Goal: Task Accomplishment & Management: Use online tool/utility

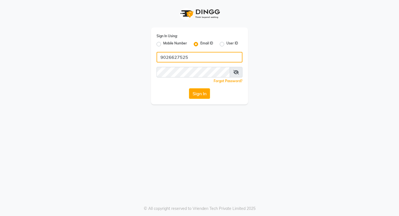
click at [197, 59] on input "9026627525" at bounding box center [200, 57] width 86 height 11
type input "satya.k"
click at [197, 55] on input "9026627525" at bounding box center [200, 57] width 86 height 11
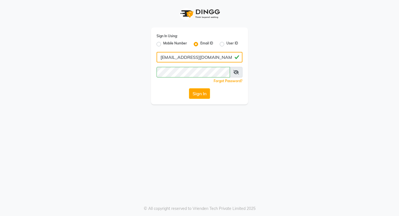
type input "satya.ky111@gmail.com"
click at [123, 87] on div "Sign In Using: Mobile Number Email ID User ID satya.ky111@gmail.com Remember me…" at bounding box center [200, 52] width 316 height 104
click at [205, 97] on button "Sign In" at bounding box center [199, 93] width 21 height 11
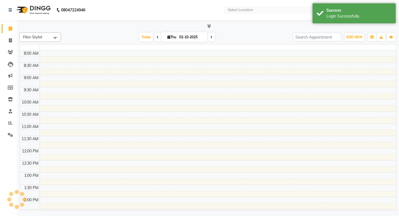
select select "en"
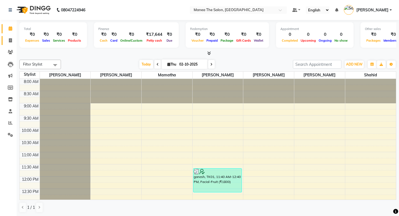
click at [11, 39] on icon at bounding box center [10, 40] width 3 height 4
select select "service"
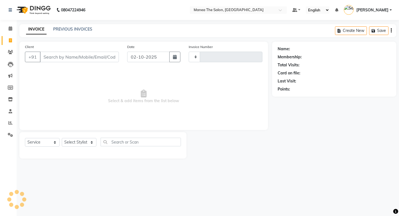
type input "1975"
select select "5514"
click at [67, 29] on link "PREVIOUS INVOICES" at bounding box center [72, 29] width 39 height 5
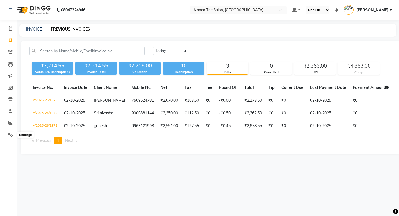
click at [12, 135] on icon at bounding box center [10, 135] width 5 height 4
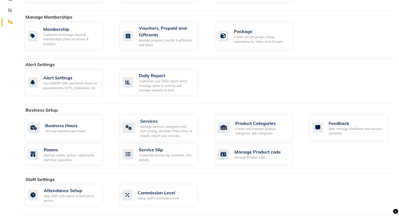
scroll to position [112, 0]
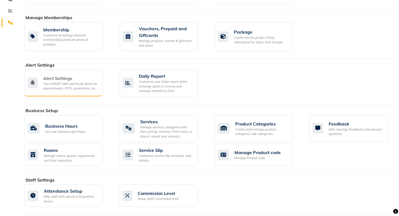
click at [75, 91] on div "Alert Settings Turn ON/OFF SMS and Email Alerts for appointments, OTPs, promoti…" at bounding box center [64, 83] width 78 height 27
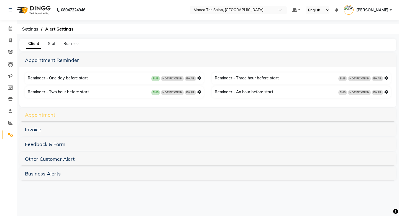
click at [45, 115] on link "Appointment" at bounding box center [40, 114] width 30 height 6
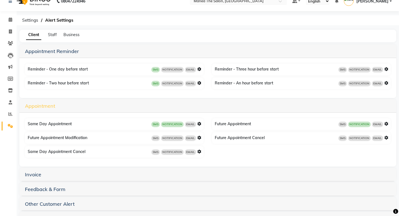
scroll to position [28, 0]
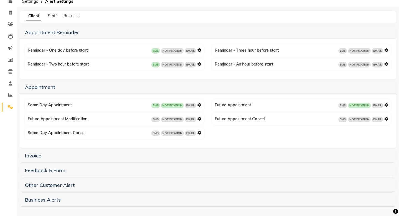
click at [42, 159] on div "Invoice" at bounding box center [207, 156] width 377 height 14
click at [35, 156] on link "Invoice" at bounding box center [33, 155] width 16 height 6
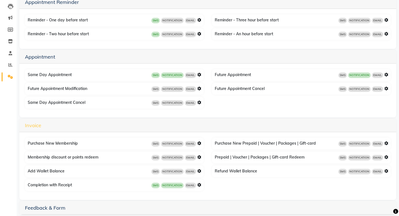
scroll to position [95, 0]
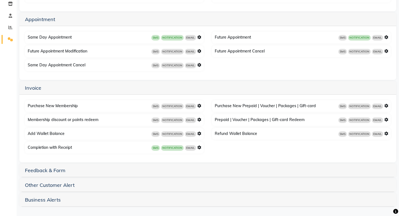
click at [201, 148] on icon at bounding box center [199, 147] width 4 height 4
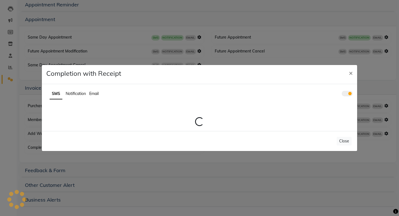
scroll to position [55, 0]
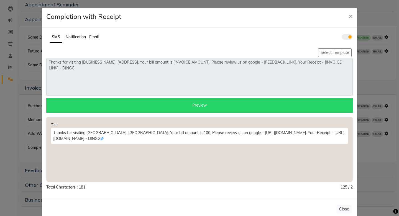
click at [346, 36] on span at bounding box center [347, 37] width 11 height 6
click at [342, 38] on input "checkbox" at bounding box center [342, 38] width 0 height 0
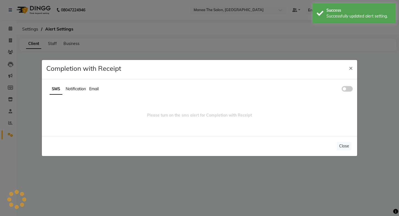
scroll to position [0, 0]
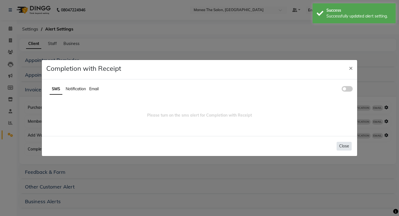
click at [344, 148] on button "Close" at bounding box center [344, 146] width 15 height 9
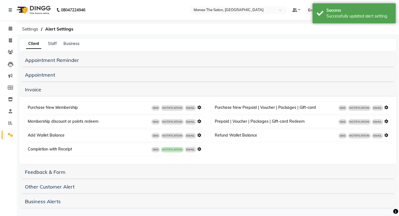
scroll to position [2, 0]
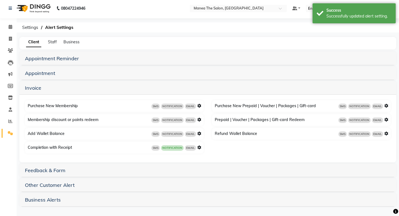
click at [176, 148] on span "NOTIFICATION" at bounding box center [172, 148] width 23 height 6
click at [200, 147] on icon at bounding box center [199, 147] width 4 height 4
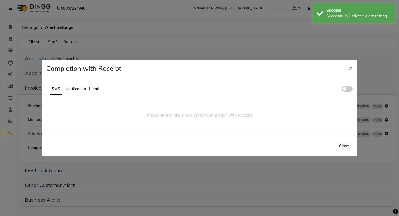
click at [75, 89] on span "Notification" at bounding box center [76, 88] width 20 height 5
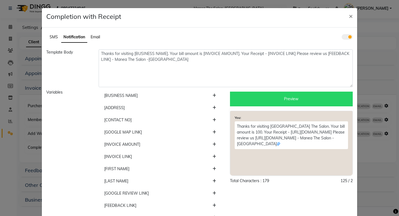
click at [346, 37] on span at bounding box center [347, 37] width 11 height 6
click at [342, 38] on input "checkbox" at bounding box center [342, 38] width 0 height 0
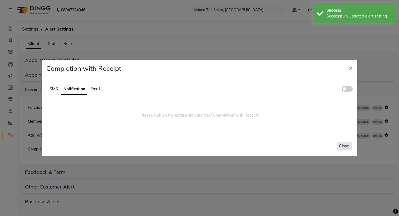
click at [341, 146] on button "Close" at bounding box center [344, 146] width 15 height 9
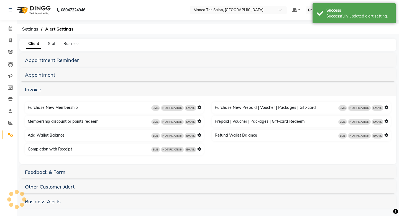
scroll to position [2, 0]
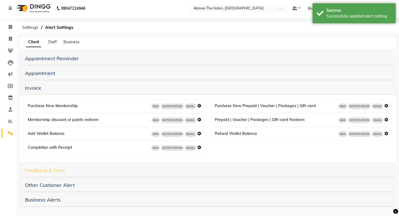
click at [52, 173] on link "Feedback & Form" at bounding box center [45, 170] width 40 height 6
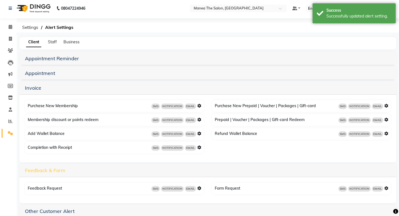
scroll to position [28, 0]
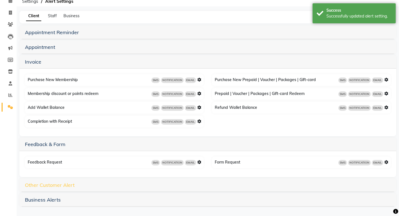
click at [47, 183] on link "Other Customer Alert" at bounding box center [50, 185] width 50 height 6
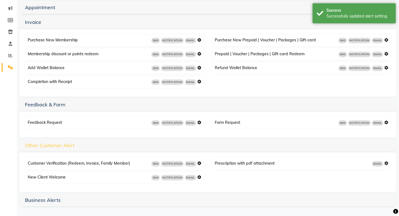
scroll to position [68, 0]
click at [47, 180] on div "New Client Welcome SMS NOTIFICATION EMAIL" at bounding box center [115, 177] width 178 height 9
click at [50, 177] on div "New Client Welcome SMS NOTIFICATION EMAIL" at bounding box center [115, 177] width 178 height 9
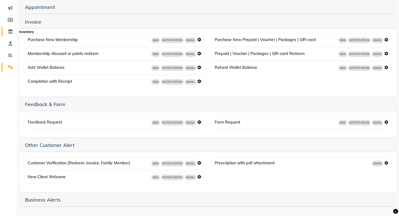
scroll to position [0, 0]
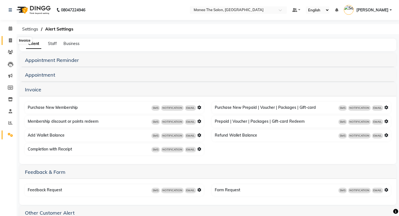
click at [11, 43] on span at bounding box center [11, 40] width 10 height 6
select select "service"
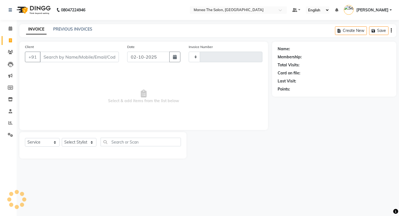
type input "1975"
select select "5514"
click at [176, 55] on icon "button" at bounding box center [175, 57] width 4 height 4
select select "10"
select select "2025"
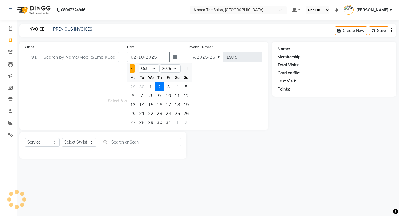
click at [131, 69] on button "Previous month" at bounding box center [132, 68] width 5 height 9
select select "9"
click at [132, 84] on div "1" at bounding box center [133, 86] width 9 height 9
type input "01-09-2025"
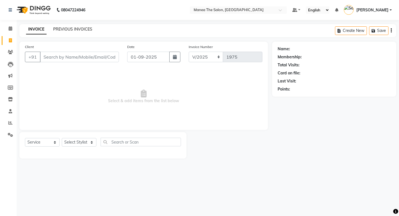
click at [83, 29] on link "PREVIOUS INVOICES" at bounding box center [72, 29] width 39 height 5
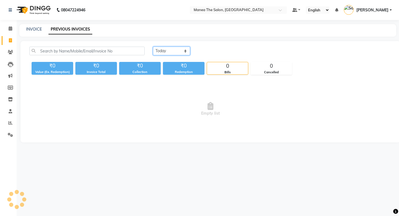
click at [172, 49] on select "Today Yesterday Custom Range" at bounding box center [171, 51] width 37 height 9
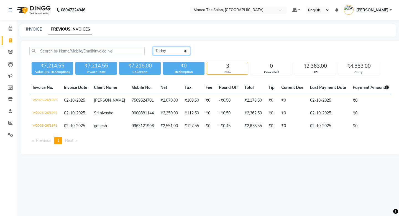
select select "range"
click at [153, 47] on select "Today Yesterday Custom Range" at bounding box center [171, 51] width 37 height 9
click at [210, 52] on input "02-10-2025" at bounding box center [216, 51] width 39 height 8
select select "10"
select select "2025"
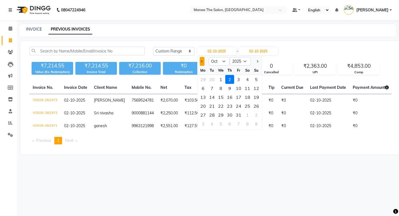
click at [203, 62] on button "Previous month" at bounding box center [202, 61] width 5 height 9
select select "9"
click at [205, 78] on div "1" at bounding box center [203, 79] width 9 height 9
type input "01-09-2025"
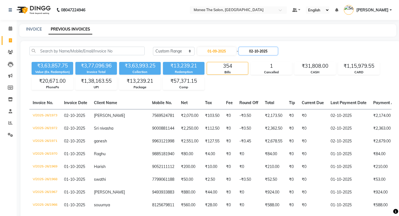
click at [263, 51] on input "02-10-2025" at bounding box center [258, 51] width 39 height 8
select select "10"
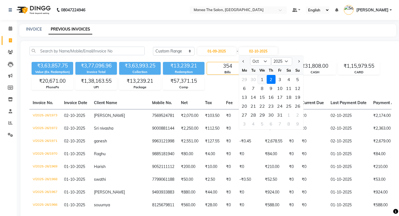
click at [260, 78] on div "1" at bounding box center [262, 79] width 9 height 9
type input "01-10-2025"
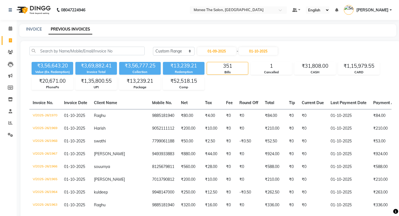
click at [260, 79] on div "₹3,56,643.20 Value (Ex. Redemption) ₹3,69,882.41 Invoice Total ₹3,56,777.25 Col…" at bounding box center [210, 75] width 363 height 30
click at [224, 51] on input "01-09-2025" at bounding box center [216, 51] width 39 height 8
select select "9"
select select "2025"
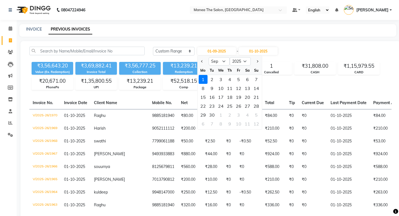
click at [204, 78] on div "1" at bounding box center [203, 79] width 9 height 9
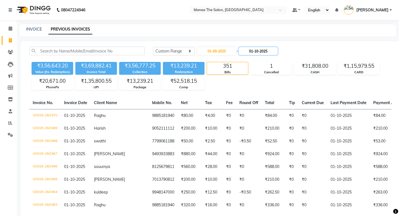
click at [261, 51] on input "01-10-2025" at bounding box center [258, 51] width 39 height 8
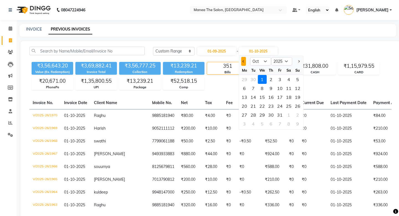
click at [244, 60] on span "Previous month" at bounding box center [244, 61] width 2 height 2
select select "9"
click at [244, 79] on div "1" at bounding box center [244, 79] width 9 height 9
type input "01-09-2025"
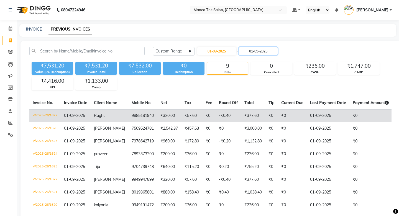
scroll to position [39, 0]
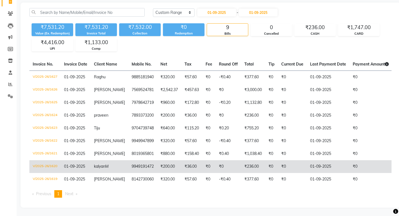
click at [42, 166] on td "V/2025-26/1620" at bounding box center [44, 166] width 31 height 13
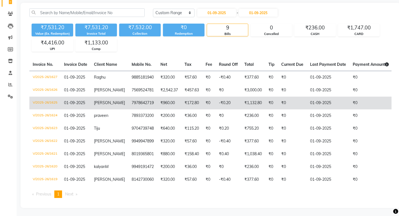
scroll to position [0, 0]
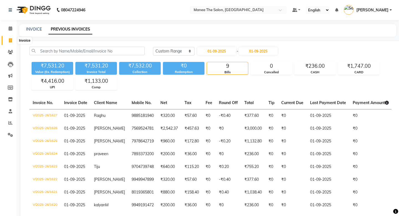
click at [8, 41] on span at bounding box center [11, 40] width 10 height 6
select select "service"
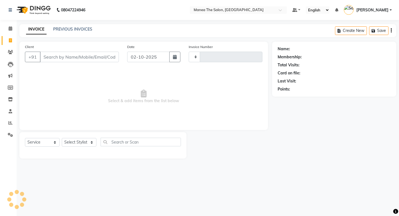
type input "1975"
select select "5514"
click at [9, 137] on span at bounding box center [11, 135] width 10 height 6
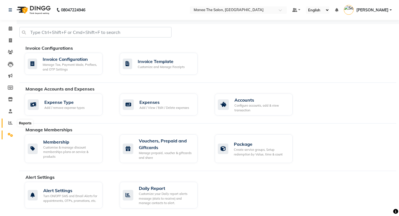
click at [11, 120] on link "Reports" at bounding box center [8, 122] width 13 height 9
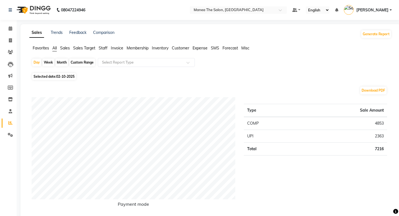
click at [216, 50] on span "SMS" at bounding box center [215, 47] width 8 height 5
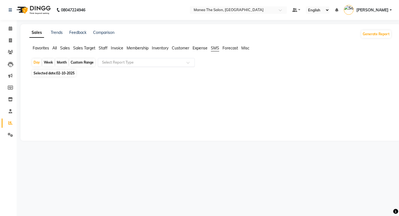
click at [131, 63] on input "text" at bounding box center [141, 63] width 80 height 6
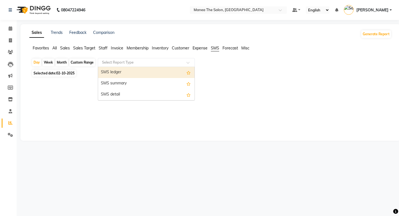
click at [127, 72] on div "SMS ledger" at bounding box center [146, 72] width 97 height 11
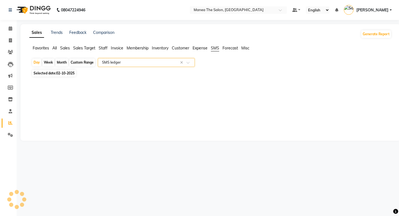
select select "full_report"
select select "csv"
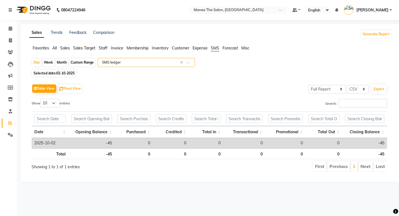
scroll to position [0, 4]
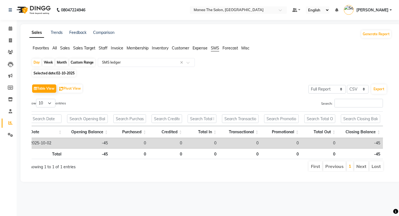
click at [97, 141] on td "-45" at bounding box center [87, 143] width 46 height 10
click at [158, 60] on input "text" at bounding box center [141, 63] width 80 height 6
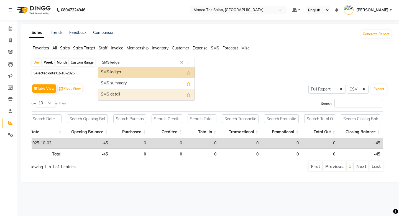
click at [144, 92] on div "SMS detail" at bounding box center [146, 94] width 97 height 11
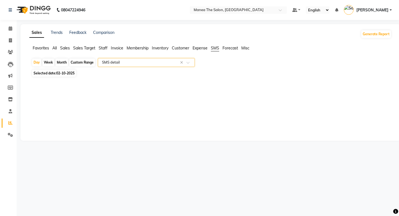
click at [92, 81] on div at bounding box center [209, 82] width 365 height 9
click at [62, 72] on span "02-10-2025" at bounding box center [65, 73] width 18 height 4
select select "10"
select select "2025"
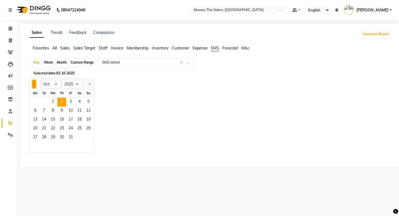
click at [34, 85] on button "Previous month" at bounding box center [34, 84] width 4 height 9
select select "7"
click at [43, 103] on span "1" at bounding box center [44, 102] width 9 height 9
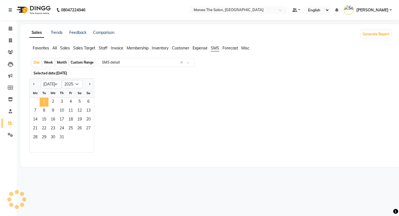
select select "full_report"
select select "csv"
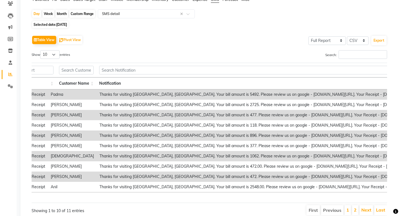
scroll to position [0, 60]
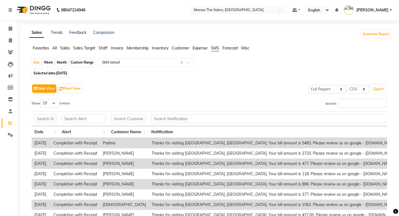
click at [62, 65] on div "Month" at bounding box center [61, 63] width 13 height 8
select select "7"
select select "2025"
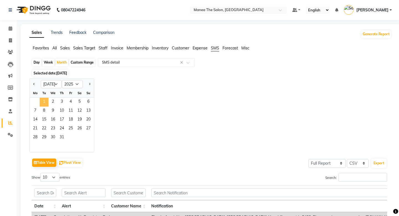
click at [44, 100] on span "1" at bounding box center [44, 102] width 9 height 9
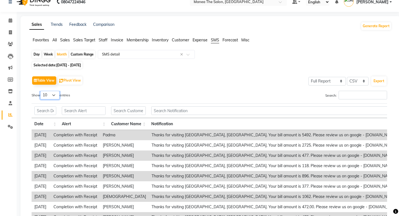
click at [54, 95] on select "10 25 50 100" at bounding box center [49, 95] width 19 height 9
select select "100"
click at [41, 91] on select "10 25 50 100" at bounding box center [49, 95] width 19 height 9
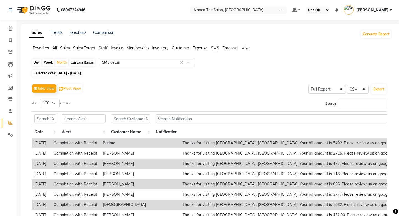
click at [81, 74] on span "01-07-2025 - 31-07-2025" at bounding box center [68, 73] width 25 height 4
select select "7"
select select "2025"
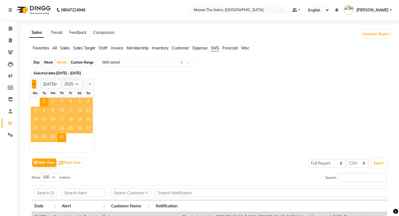
click at [34, 84] on span "Previous month" at bounding box center [34, 84] width 2 height 2
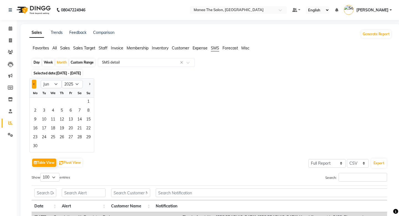
click at [34, 84] on span "Previous month" at bounding box center [34, 84] width 2 height 2
click at [91, 84] on button "Next month" at bounding box center [89, 84] width 4 height 9
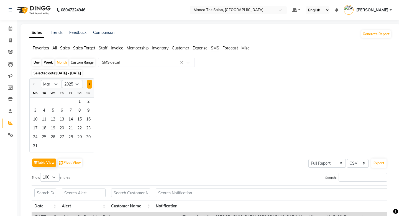
click at [91, 84] on button "Next month" at bounding box center [89, 84] width 4 height 9
click at [88, 85] on button "Next month" at bounding box center [89, 84] width 4 height 9
select select "6"
click at [86, 102] on span "1" at bounding box center [88, 102] width 9 height 9
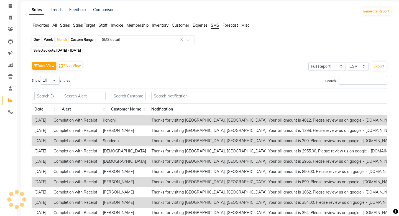
scroll to position [22, 0]
click at [56, 80] on select "10 25 50 100" at bounding box center [49, 80] width 19 height 9
select select "100"
click at [41, 76] on select "10 25 50 100" at bounding box center [49, 80] width 19 height 9
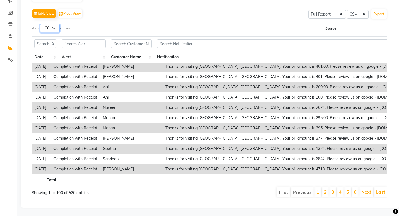
scroll to position [154, 0]
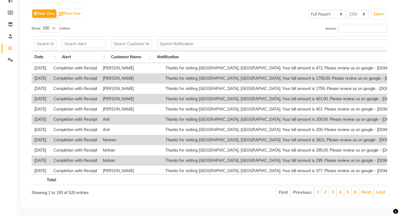
click at [49, 98] on td "2025-06-01" at bounding box center [41, 99] width 19 height 10
click at [225, 102] on td "Thanks for visiting Manea The Salon, Madinaguda. Your bill amount is 401.00. Pl…" at bounding box center [339, 99] width 352 height 10
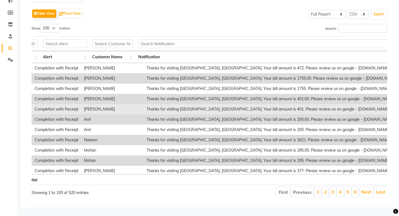
scroll to position [154, 19]
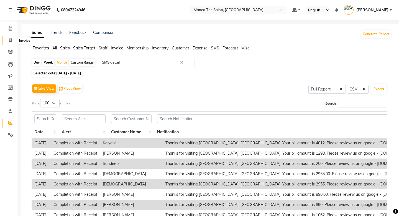
click at [11, 41] on icon at bounding box center [10, 40] width 3 height 4
select select "service"
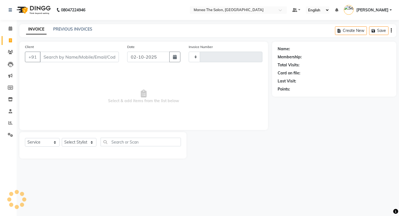
type input "1975"
select select "5514"
click at [81, 28] on link "PREVIOUS INVOICES" at bounding box center [72, 29] width 39 height 5
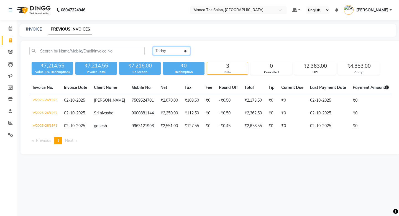
click at [179, 47] on select "Today Yesterday Custom Range" at bounding box center [171, 51] width 37 height 9
select select "range"
click at [153, 47] on select "Today Yesterday Custom Range" at bounding box center [171, 51] width 37 height 9
click at [225, 51] on input "02-10-2025" at bounding box center [216, 51] width 39 height 8
select select "10"
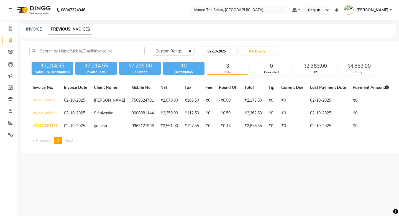
select select "2025"
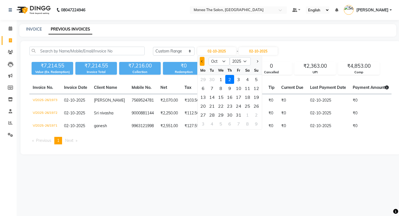
click at [200, 62] on button "Previous month" at bounding box center [202, 61] width 5 height 9
select select "7"
click at [213, 80] on div "1" at bounding box center [212, 79] width 9 height 9
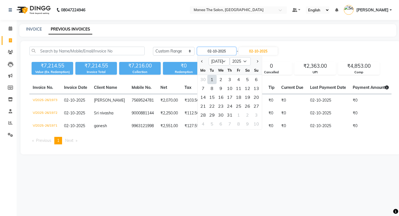
type input "01-07-2025"
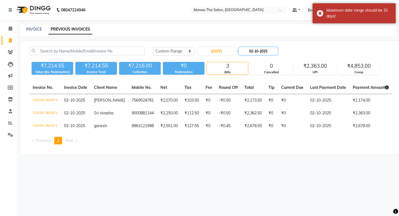
click at [254, 51] on input "02-10-2025" at bounding box center [258, 51] width 39 height 8
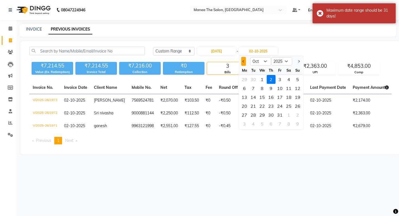
click at [244, 64] on button "Previous month" at bounding box center [243, 61] width 5 height 9
select select "7"
click at [256, 79] on div "1" at bounding box center [253, 79] width 9 height 9
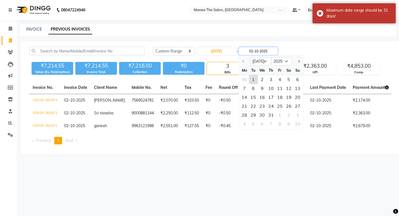
type input "01-07-2025"
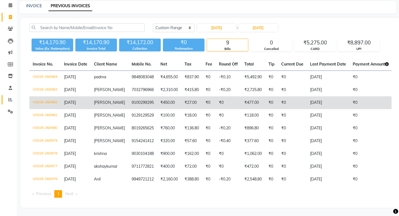
scroll to position [20, 0]
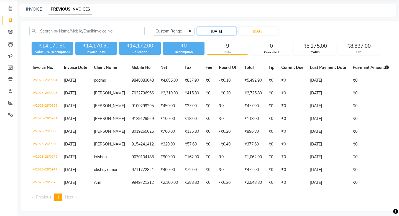
click at [218, 31] on input "01-07-2025" at bounding box center [216, 31] width 39 height 8
select select "7"
select select "2025"
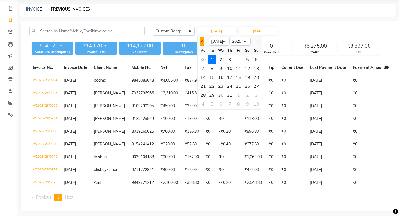
click at [202, 41] on span "Previous month" at bounding box center [202, 41] width 2 height 2
select select "6"
click at [256, 60] on div "1" at bounding box center [256, 59] width 9 height 9
type input "[DATE]"
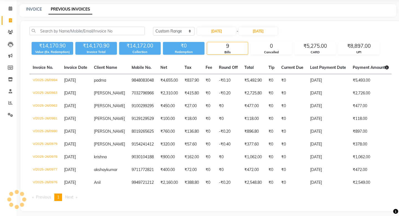
click at [259, 27] on div "01-06-2025 - 01-07-2025" at bounding box center [238, 31] width 82 height 9
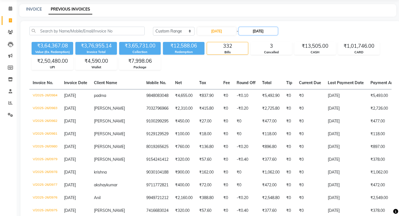
click at [259, 31] on input "01-07-2025" at bounding box center [258, 31] width 39 height 8
select select "7"
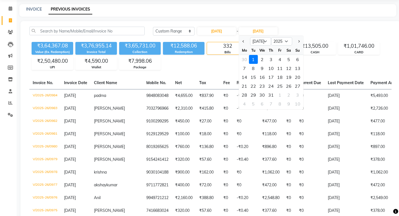
click at [254, 59] on div "1" at bounding box center [253, 59] width 9 height 9
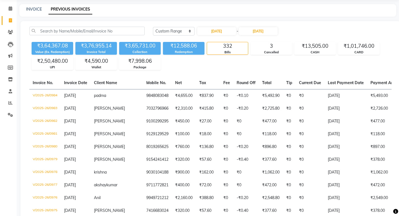
click at [254, 59] on div "₹3,64,367.08 Value (Ex. Redemption) ₹3,76,955.14 Invoice Total ₹3,65,731.00 Col…" at bounding box center [210, 55] width 363 height 30
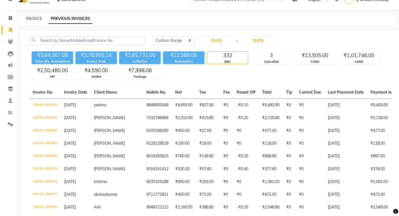
scroll to position [0, 0]
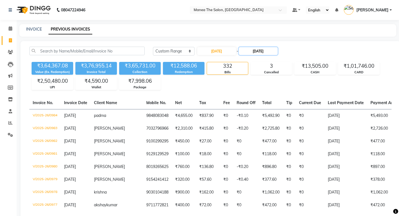
click at [259, 51] on input "01-07-2025" at bounding box center [258, 51] width 39 height 8
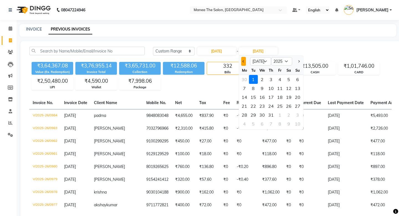
click at [245, 60] on button "Previous month" at bounding box center [243, 61] width 5 height 9
select select "6"
click at [299, 79] on div "1" at bounding box center [297, 79] width 9 height 9
type input "[DATE]"
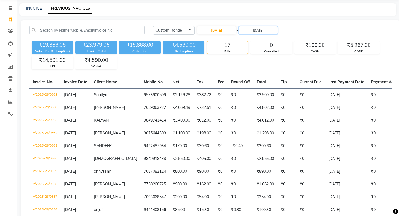
scroll to position [40, 0]
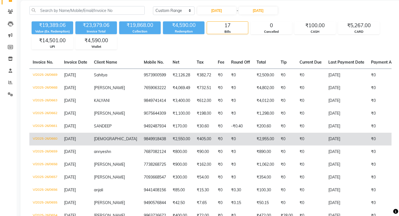
click at [49, 138] on td "V/2025-26/0660" at bounding box center [44, 139] width 31 height 13
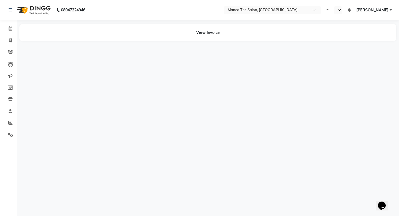
select select "en"
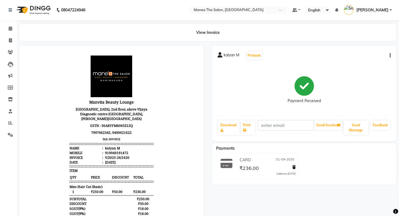
click at [391, 55] on icon "button" at bounding box center [390, 55] width 1 height 0
click at [346, 60] on div "Edit Invoice" at bounding box center [353, 62] width 57 height 7
select select "service"
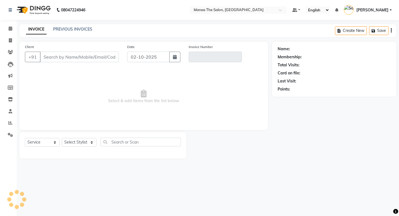
type input "9949191472"
type input "V/2025-26/1620"
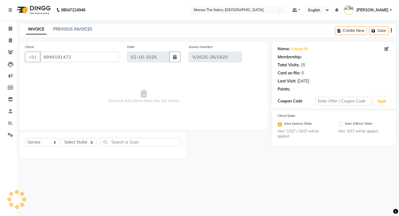
select select "1: Object"
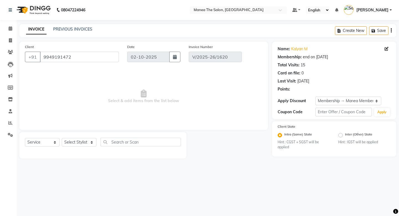
type input "01-09-2025"
select select "select"
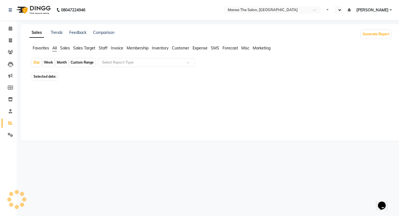
select select "en"
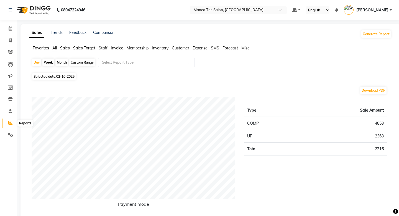
click at [9, 121] on icon at bounding box center [10, 123] width 4 height 4
click at [215, 49] on span "SMS" at bounding box center [215, 47] width 8 height 5
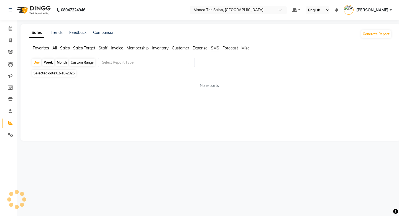
click at [178, 63] on input "text" at bounding box center [141, 63] width 80 height 6
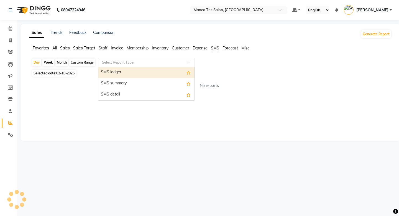
click at [172, 72] on div "SMS ledger" at bounding box center [146, 72] width 97 height 11
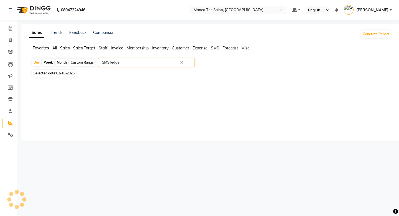
select select "full_report"
select select "csv"
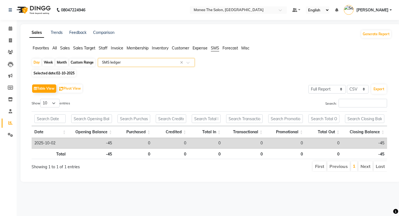
click at [57, 72] on span "Selected date: 02-10-2025" at bounding box center [54, 73] width 44 height 7
select select "10"
select select "2025"
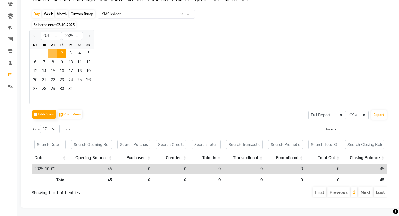
click at [53, 53] on span "1" at bounding box center [53, 53] width 9 height 9
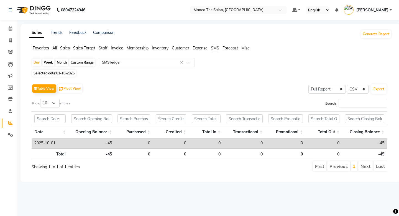
click at [63, 61] on div "Month" at bounding box center [61, 63] width 13 height 8
select select "10"
select select "2025"
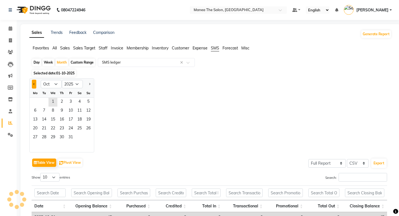
click at [35, 82] on button "Previous month" at bounding box center [34, 84] width 4 height 9
click at [34, 86] on button "Previous month" at bounding box center [34, 84] width 4 height 9
select select "6"
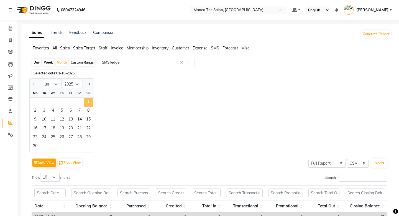
click at [86, 105] on span "1" at bounding box center [88, 102] width 9 height 9
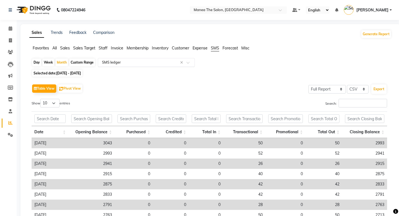
click at [171, 62] on input "text" at bounding box center [141, 63] width 80 height 6
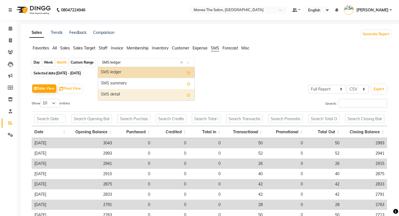
click at [156, 93] on div "SMS detail" at bounding box center [146, 94] width 97 height 11
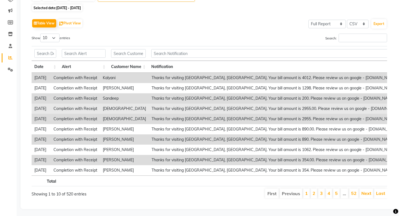
scroll to position [0, 3]
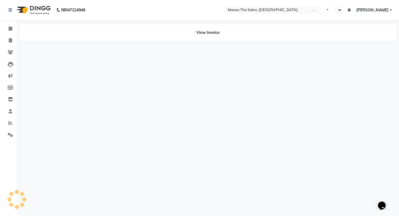
select select "en"
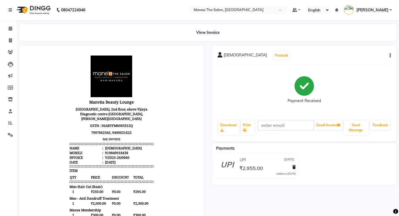
click at [390, 56] on icon "button" at bounding box center [390, 55] width 1 height 0
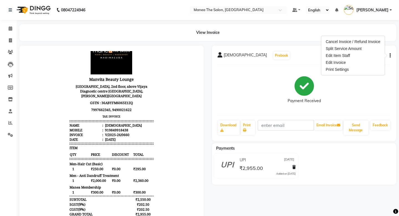
scroll to position [28, 0]
click at [390, 58] on button "button" at bounding box center [389, 56] width 3 height 6
click at [342, 61] on div "Edit Invoice" at bounding box center [353, 62] width 57 height 7
select select "service"
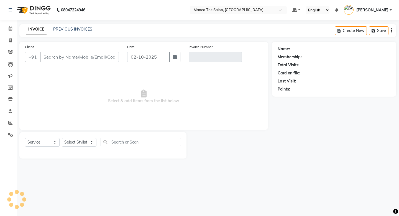
type input "9849918438"
type input "V/2025-26/0660"
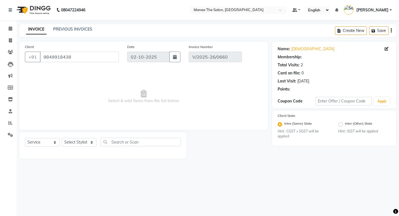
select select "1: Object"
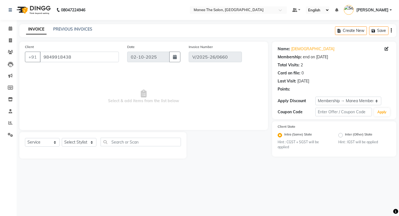
type input "[DATE]"
select select "select"
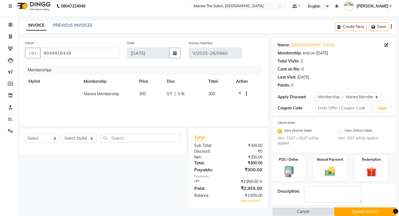
scroll to position [12, 0]
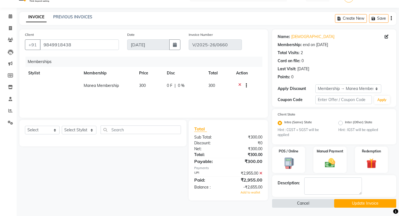
click at [303, 204] on button "Cancel" at bounding box center [303, 203] width 62 height 9
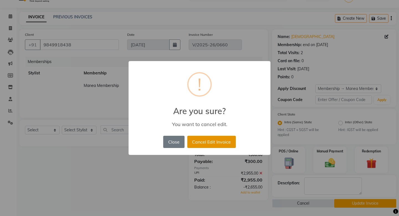
click at [220, 140] on button "Cancel Edit Invoice" at bounding box center [211, 142] width 49 height 12
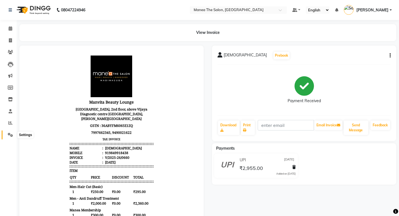
click at [9, 133] on icon at bounding box center [10, 135] width 5 height 4
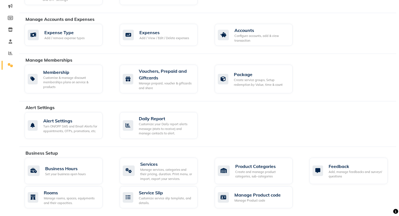
scroll to position [94, 0]
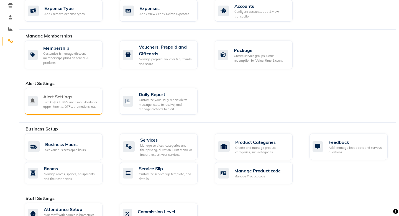
click at [70, 111] on div "Alert Settings Turn ON/OFF SMS and Email Alerts for appointments, OTPs, promoti…" at bounding box center [64, 101] width 78 height 27
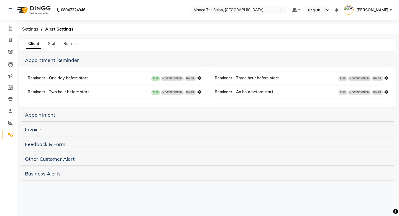
click at [50, 127] on h5 "Invoice" at bounding box center [208, 129] width 366 height 7
click at [37, 130] on link "Invoice" at bounding box center [33, 129] width 16 height 6
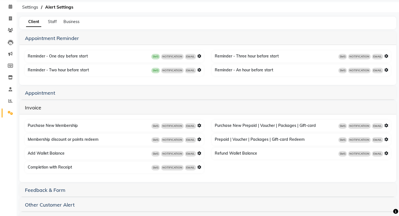
scroll to position [42, 0]
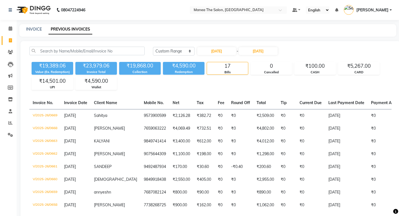
select select "range"
click at [12, 40] on span at bounding box center [11, 40] width 10 height 6
select select "service"
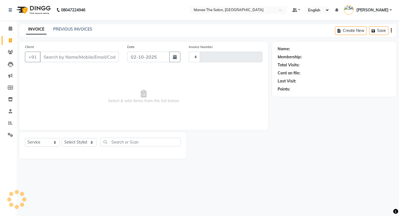
type input "1975"
select select "5514"
click at [100, 55] on input "Client" at bounding box center [79, 57] width 79 height 11
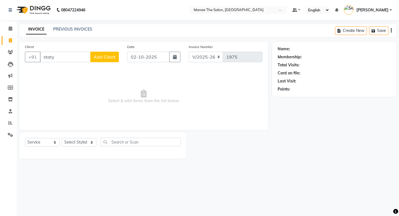
click at [75, 58] on input "staty" at bounding box center [65, 57] width 51 height 11
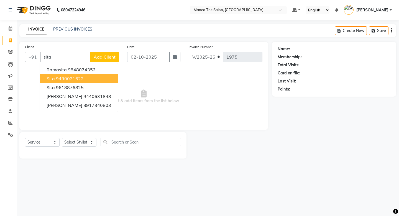
click at [59, 78] on ngb-highlight "9490021622" at bounding box center [70, 79] width 28 height 6
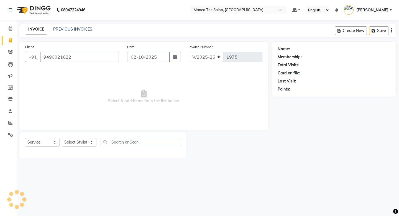
type input "9490021622"
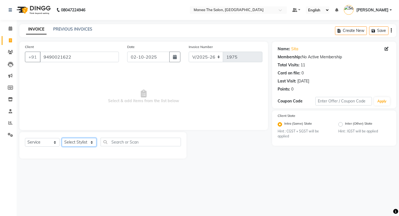
click at [84, 142] on select "Select Stylist [PERSON_NAME] [PERSON_NAME] [PERSON_NAME] [PERSON_NAME] [PERSON_…" at bounding box center [79, 142] width 35 height 9
select select "62913"
click at [62, 138] on select "Select Stylist [PERSON_NAME] [PERSON_NAME] [PERSON_NAME] [PERSON_NAME] [PERSON_…" at bounding box center [79, 142] width 35 height 9
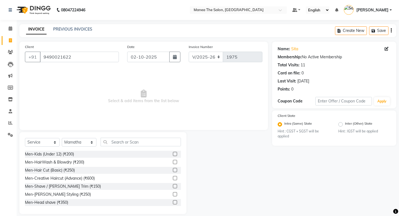
click at [177, 155] on label at bounding box center [175, 154] width 4 height 4
click at [177, 155] on input "checkbox" at bounding box center [175, 154] width 4 height 4
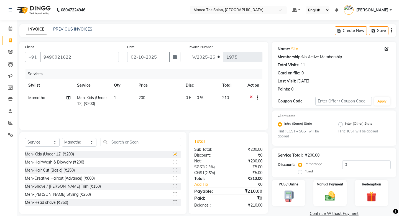
checkbox input "false"
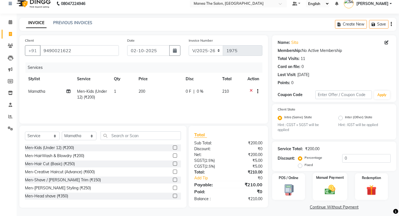
click at [343, 185] on div "Manual Payment" at bounding box center [330, 186] width 34 height 27
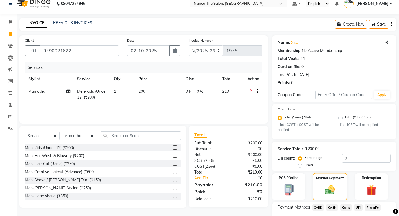
scroll to position [39, 0]
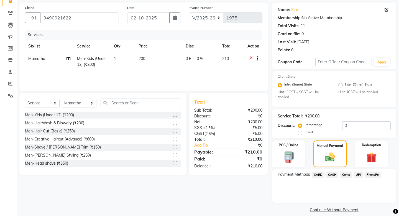
click at [356, 171] on span "UPI" at bounding box center [358, 174] width 9 height 6
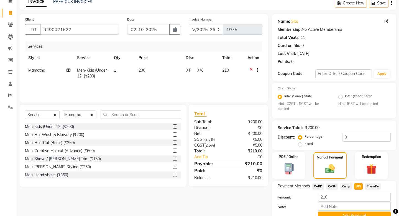
scroll to position [47, 0]
